Goal: Go to known website: Access a specific website the user already knows

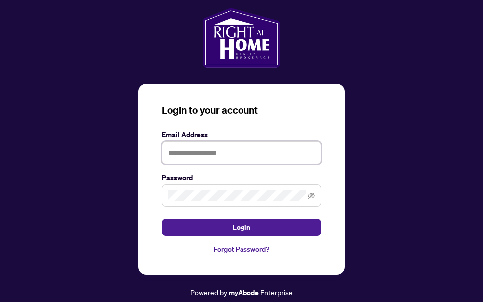
click at [192, 145] on input "text" at bounding box center [241, 152] width 159 height 23
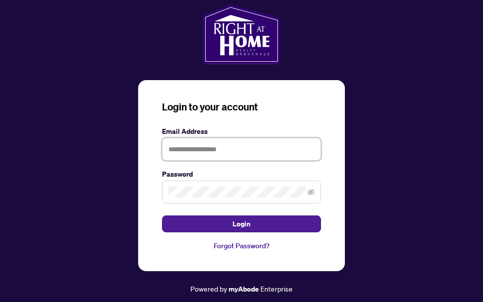
click at [205, 151] on input "text" at bounding box center [241, 149] width 159 height 23
type input "**********"
click at [166, 187] on span at bounding box center [241, 192] width 159 height 23
click at [162, 215] on button "Login" at bounding box center [241, 223] width 159 height 17
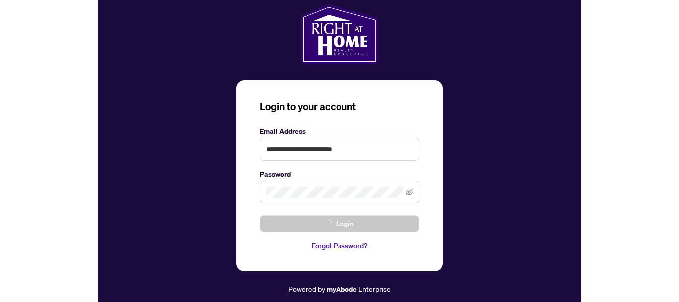
scroll to position [0, 0]
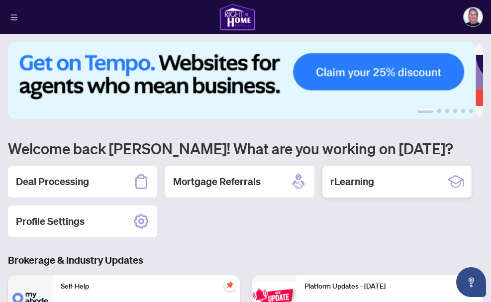
click at [346, 191] on div "rLearning" at bounding box center [396, 182] width 149 height 32
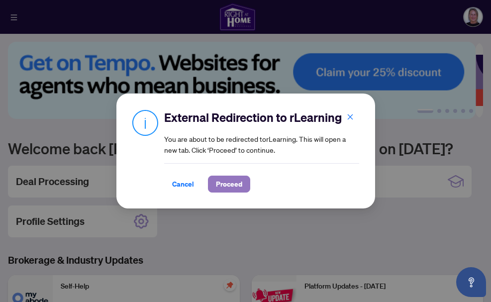
click at [236, 183] on span "Proceed" at bounding box center [229, 184] width 26 height 16
